Goal: Information Seeking & Learning: Learn about a topic

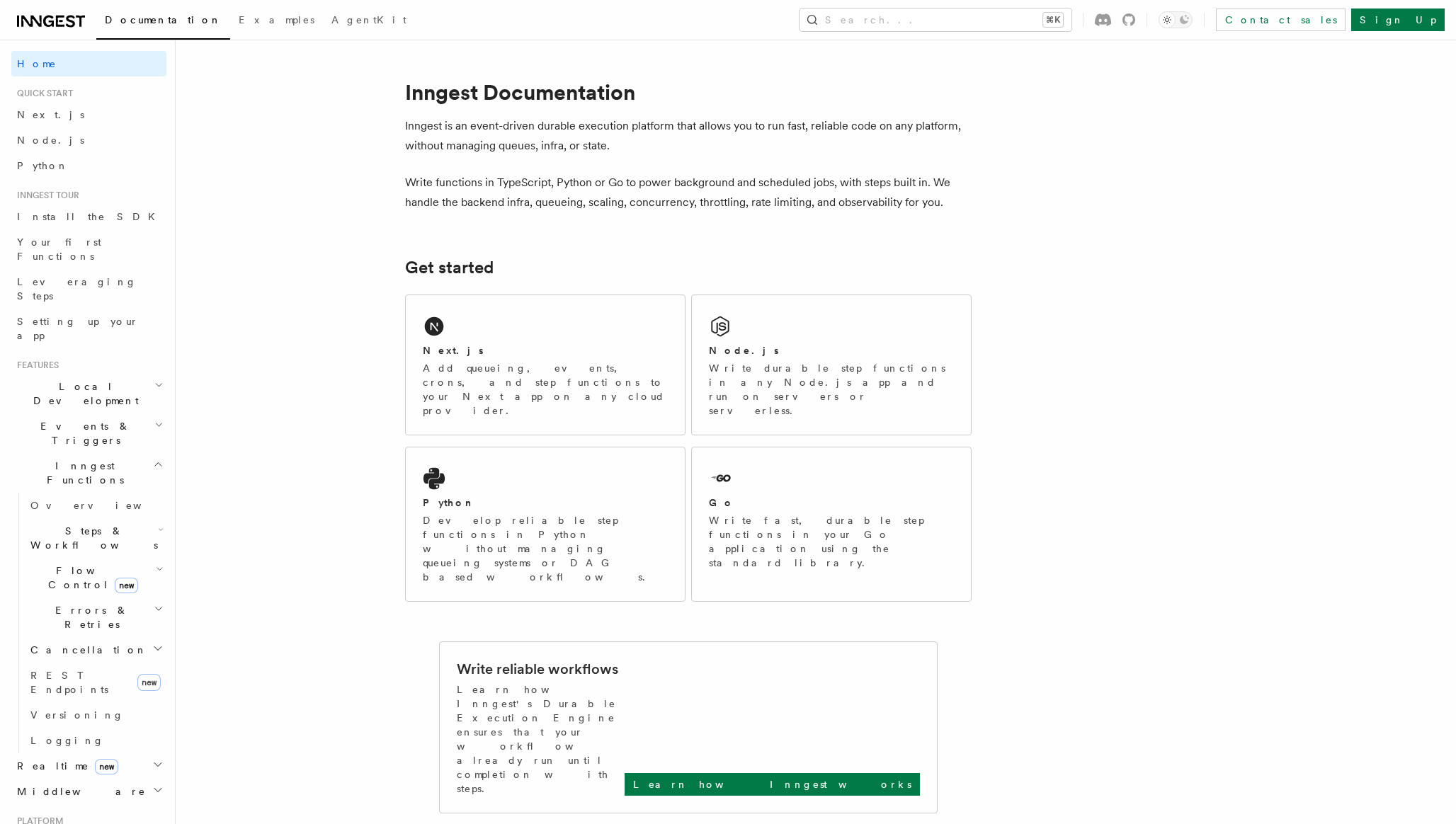
click at [159, 419] on icon "button" at bounding box center [159, 424] width 9 height 11
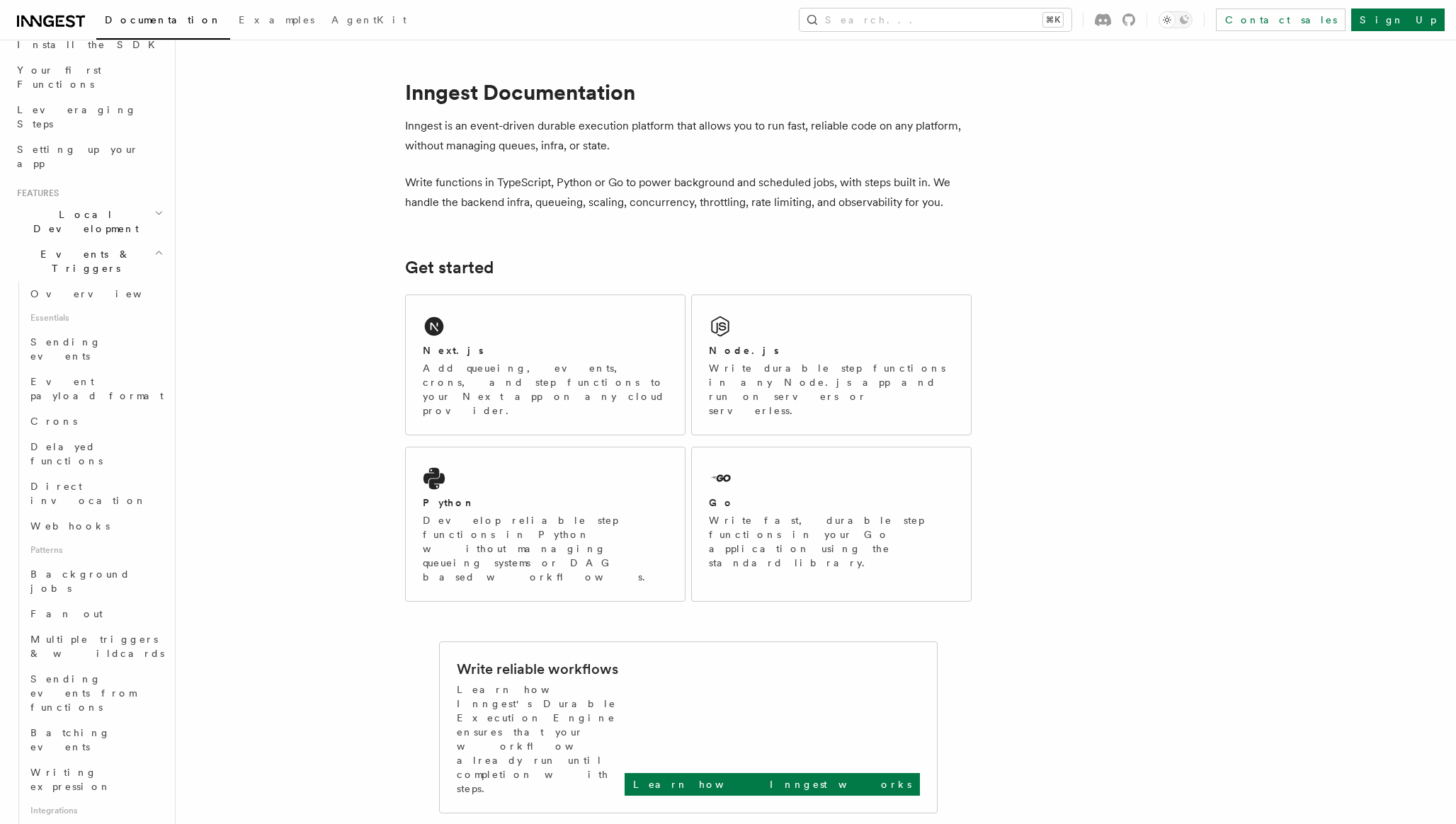
scroll to position [173, 0]
click at [109, 375] on span "Event payload format" at bounding box center [97, 388] width 133 height 26
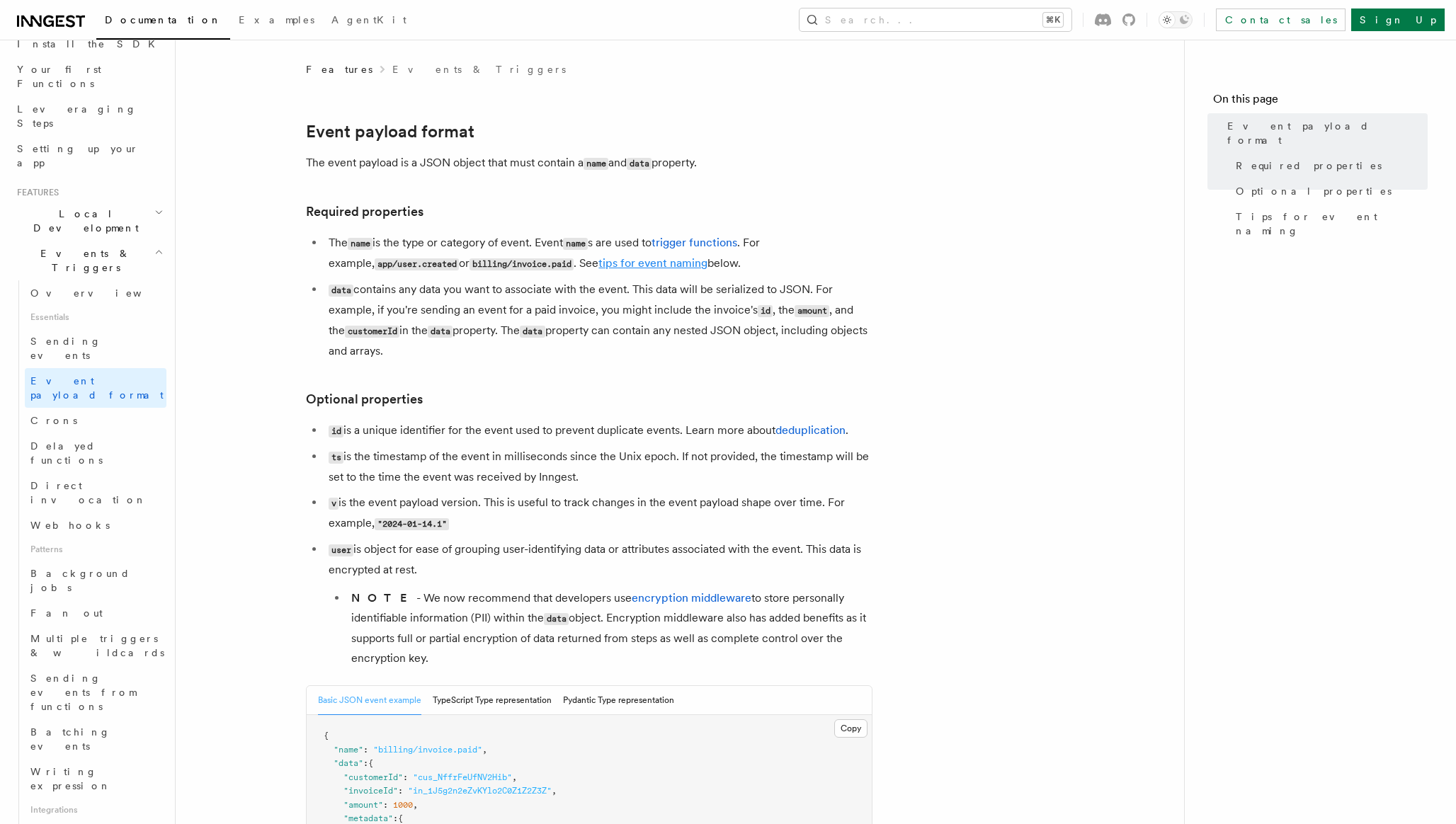
click at [624, 265] on link "tips for event naming" at bounding box center [653, 262] width 109 height 13
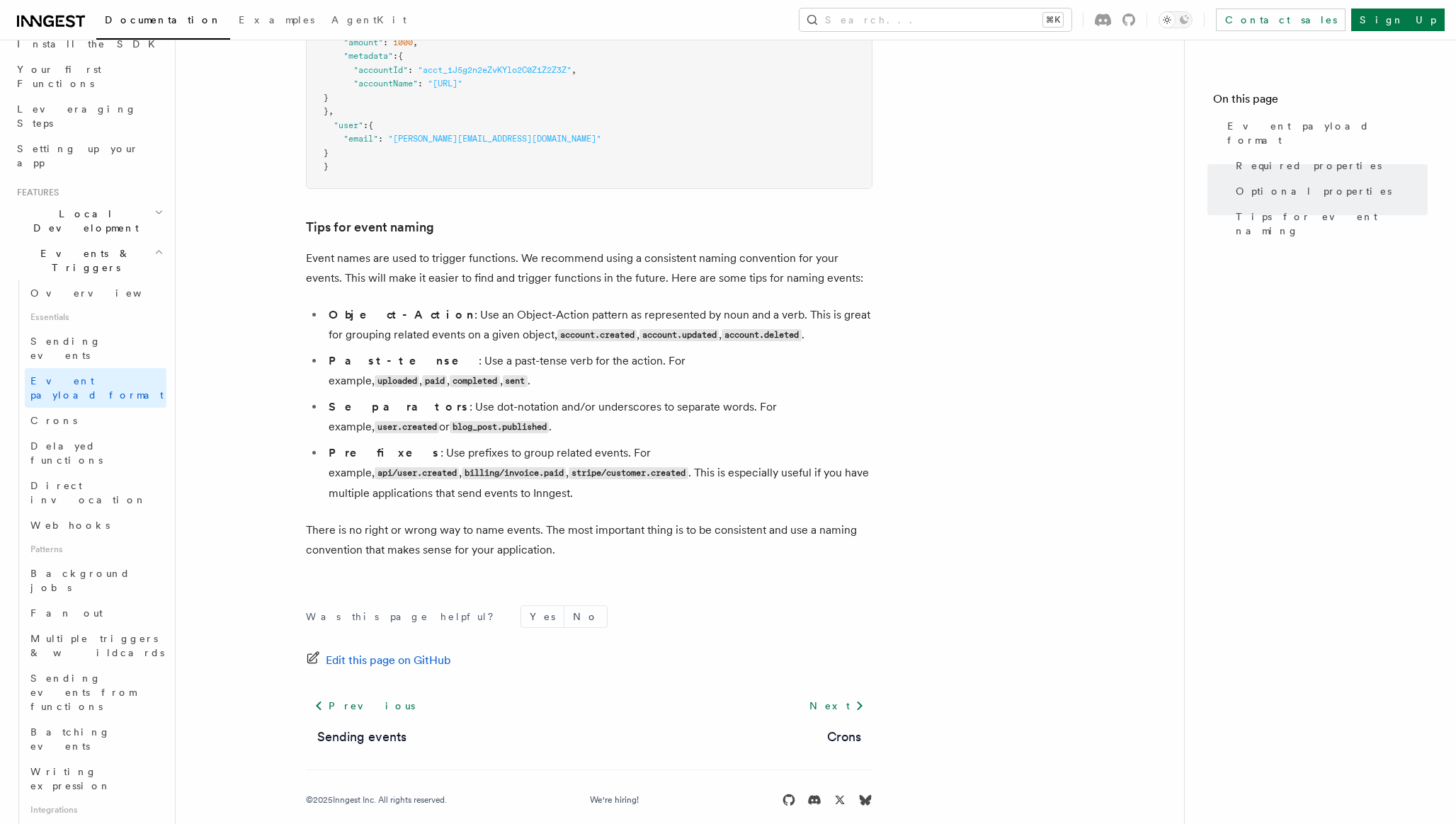
scroll to position [767, 0]
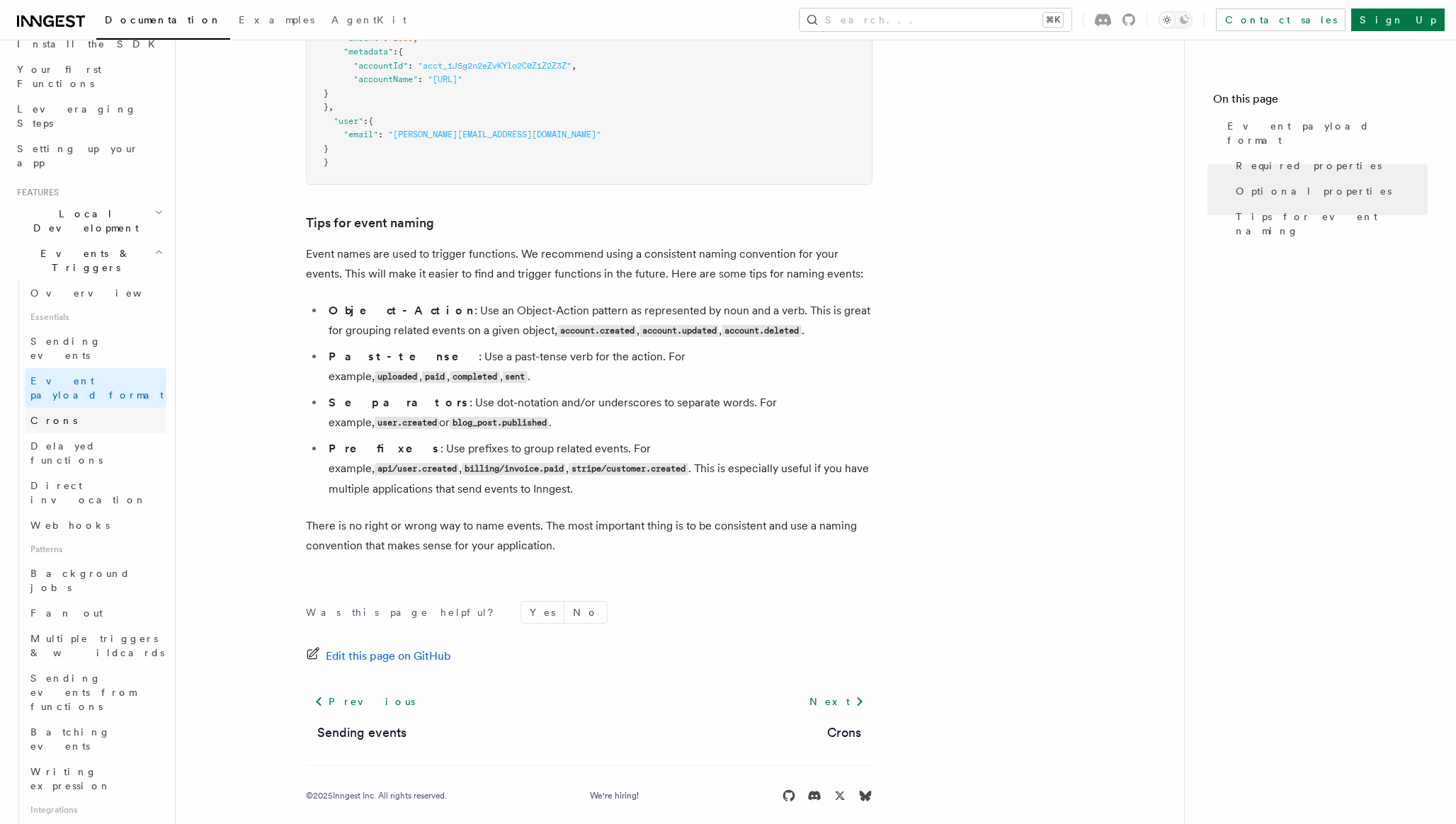
click at [99, 408] on link "Crons" at bounding box center [96, 421] width 142 height 26
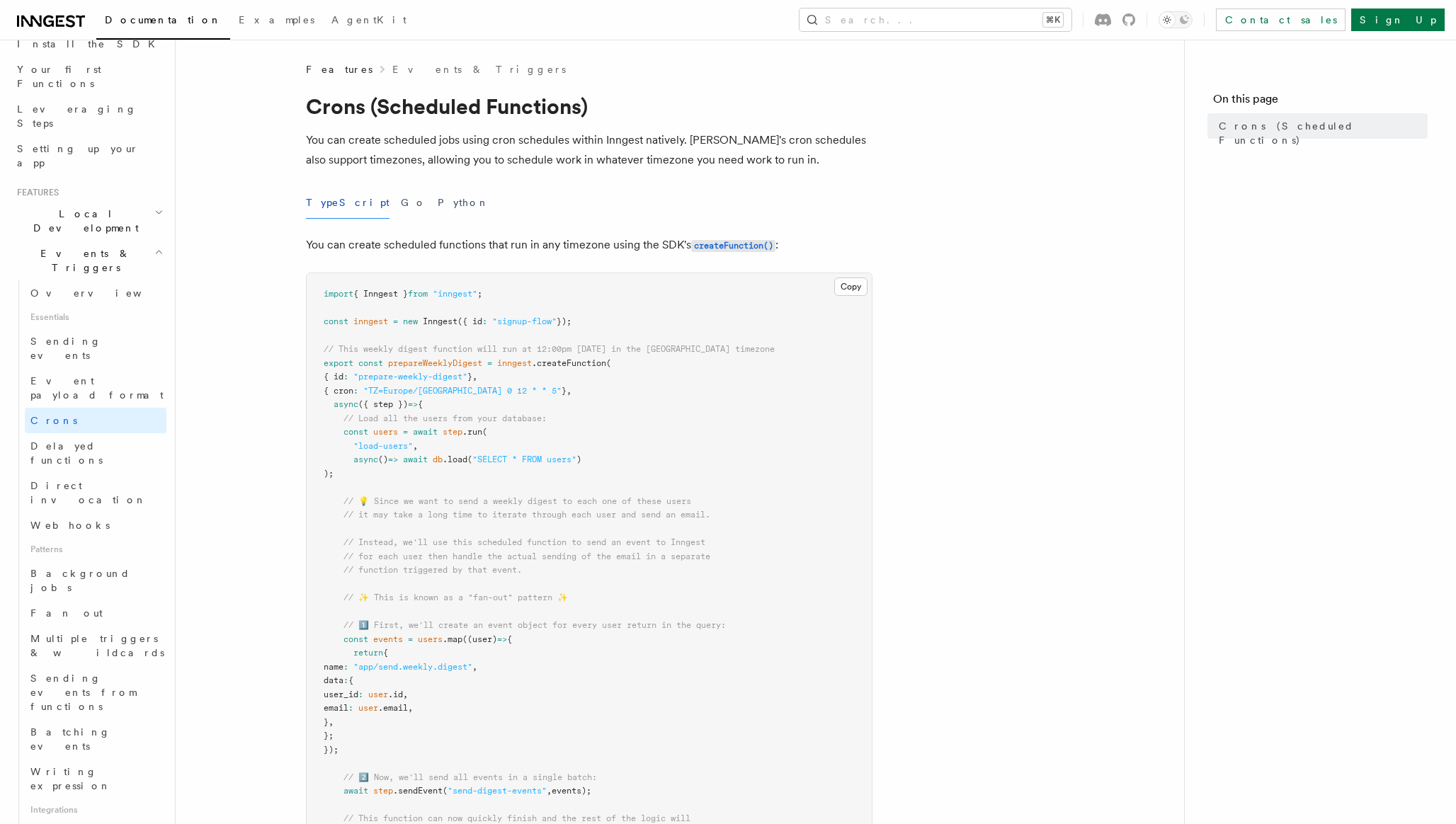
click at [946, 485] on article "Features Events & Triggers Crons (Scheduled Functions) You can create scheduled…" at bounding box center [680, 807] width 963 height 1491
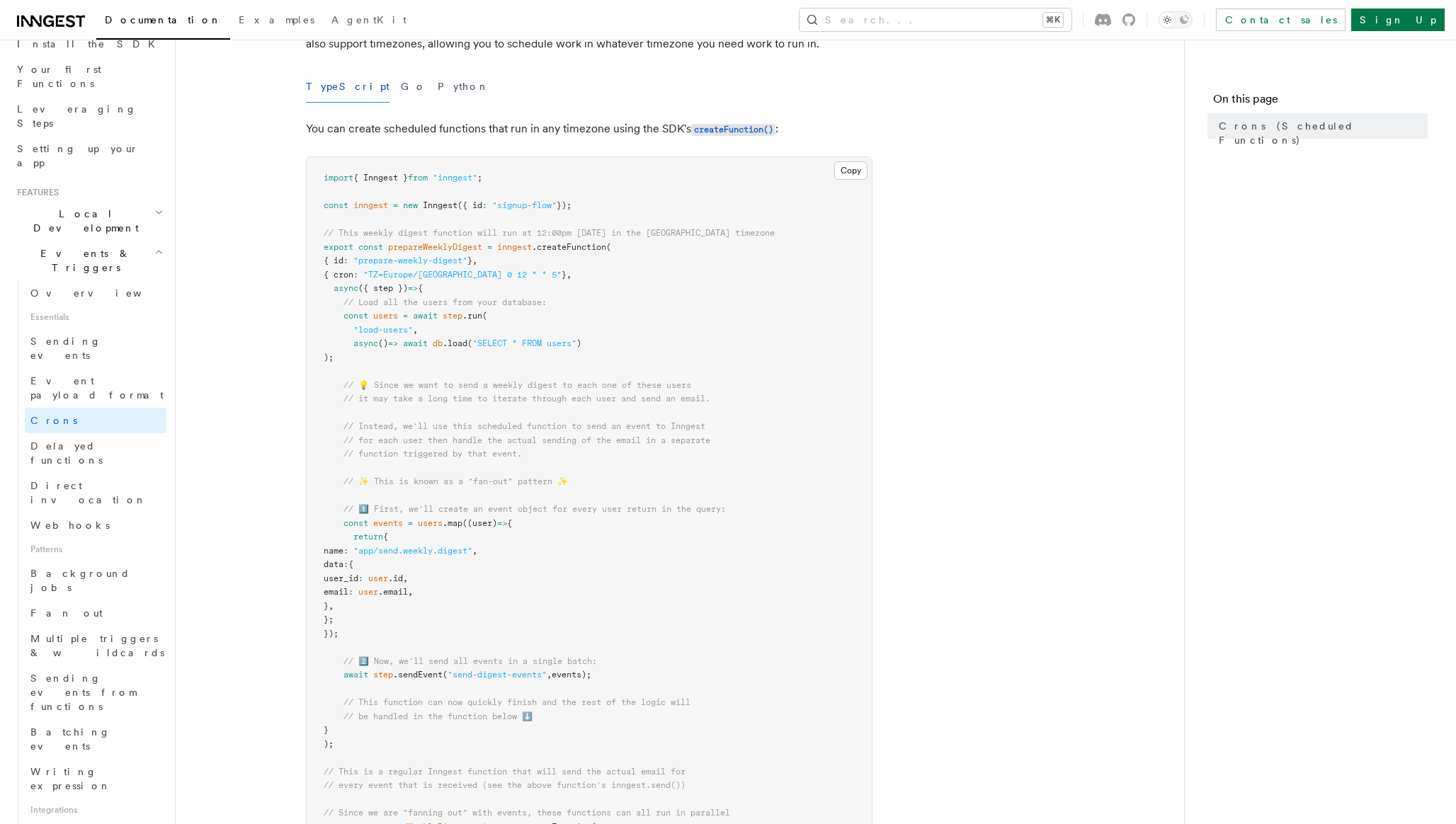
scroll to position [167, 0]
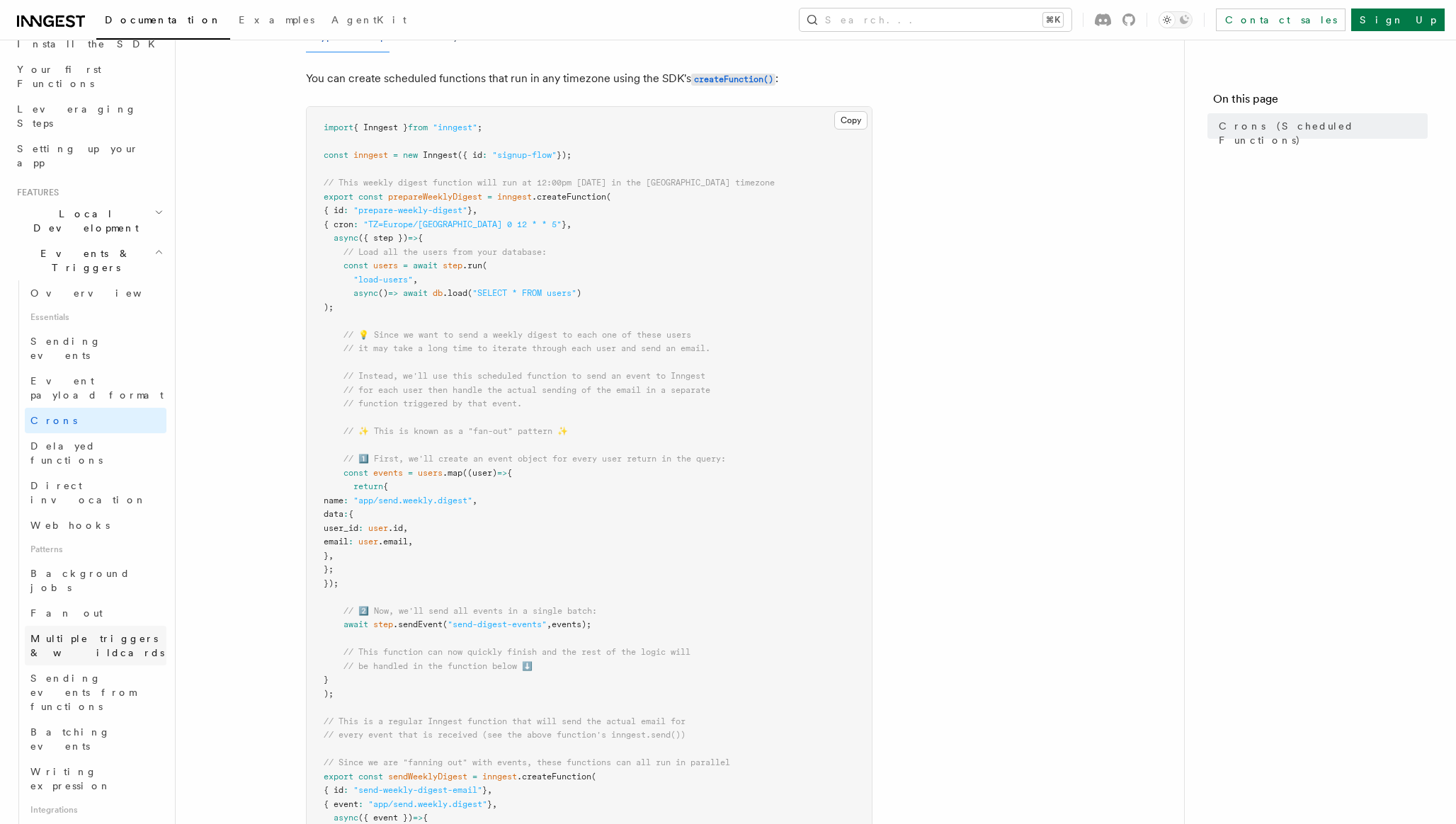
click at [97, 632] on span "Multiple triggers & wildcards" at bounding box center [98, 645] width 134 height 26
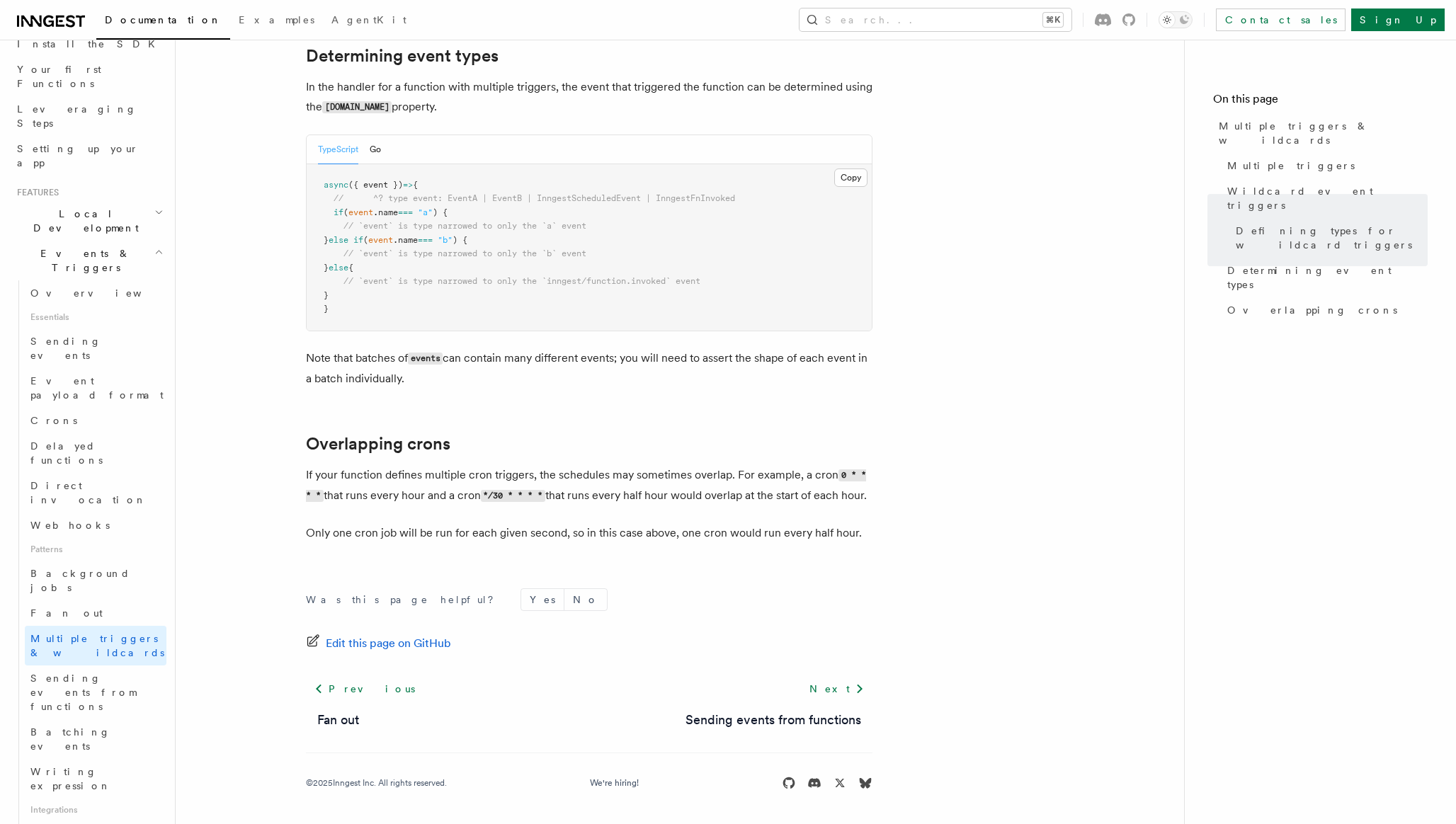
scroll to position [1431, 0]
click at [125, 759] on link "Writing expression" at bounding box center [96, 779] width 142 height 40
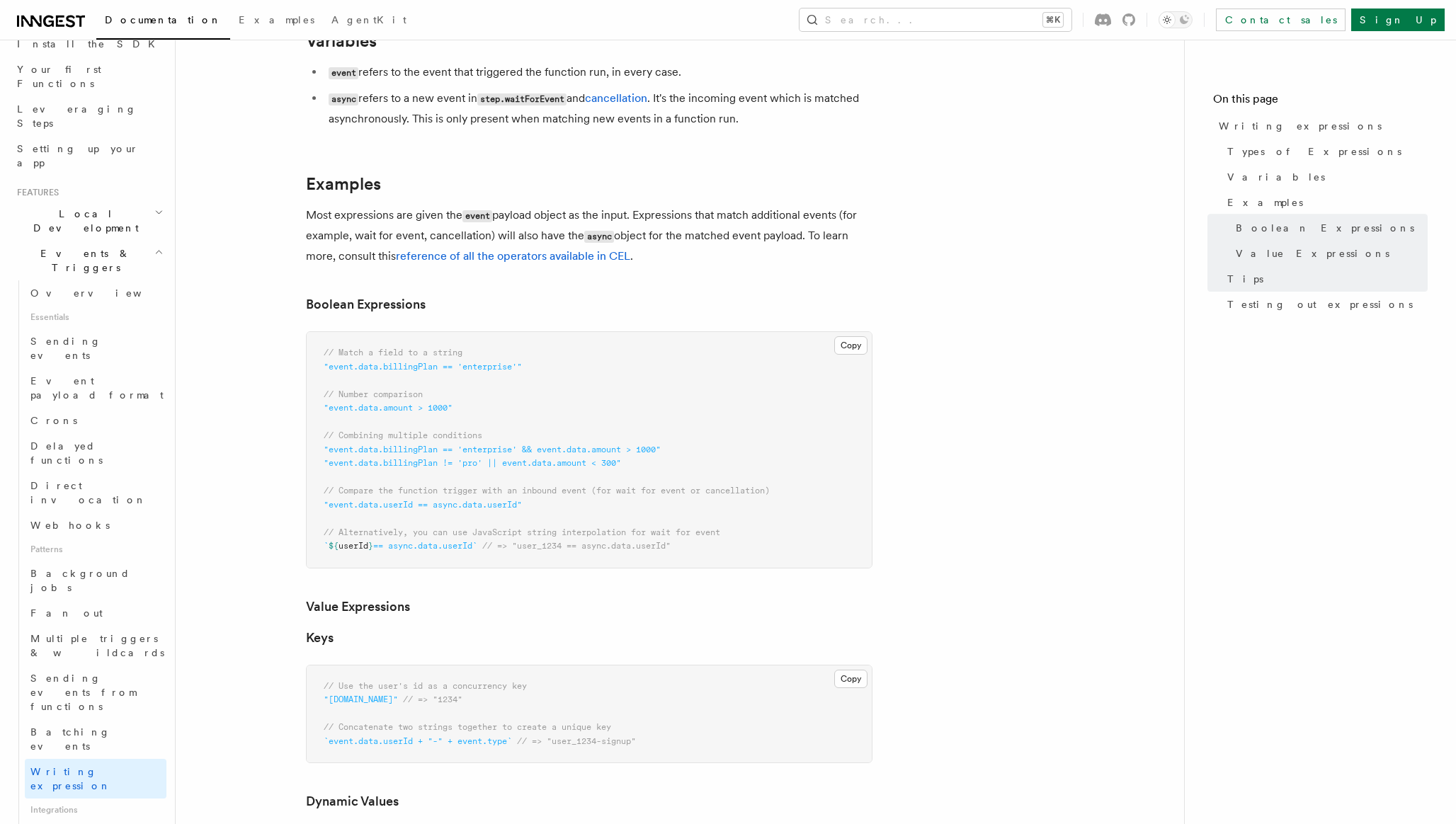
scroll to position [484, 0]
